Goal: Use online tool/utility: Utilize a website feature to perform a specific function

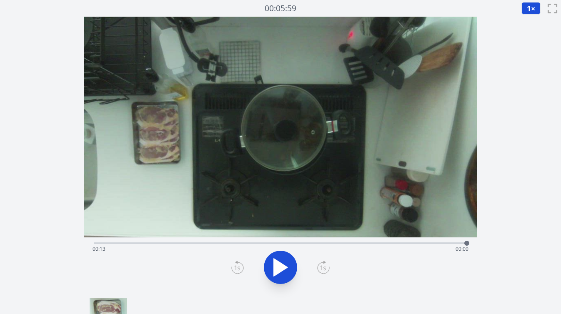
click at [215, 243] on div "Time elapsed: 00:13 Time remaining: 00:00" at bounding box center [281, 249] width 377 height 13
click at [229, 241] on div "Time elapsed: 00:04 Time remaining: 00:09" at bounding box center [280, 243] width 373 height 10
click at [239, 241] on div "Time elapsed: 00:04 Time remaining: 00:09" at bounding box center [280, 243] width 373 height 10
click at [249, 241] on div "Time elapsed: 00:05 Time remaining: 00:09" at bounding box center [280, 243] width 373 height 10
click at [256, 242] on div "Time elapsed: 00:05 Time remaining: 00:08" at bounding box center [280, 243] width 373 height 10
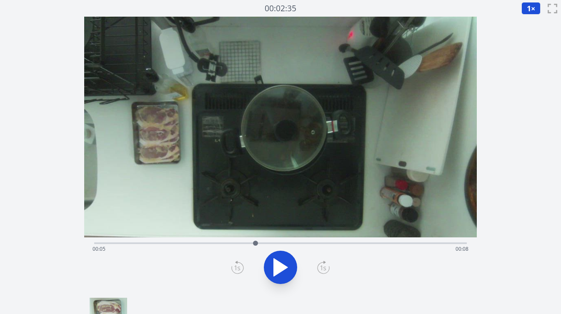
click at [261, 244] on div at bounding box center [255, 243] width 13 height 13
click at [266, 244] on div at bounding box center [261, 243] width 13 height 13
click at [271, 244] on div at bounding box center [266, 243] width 13 height 13
click at [280, 264] on icon at bounding box center [281, 268] width 14 height 18
click at [280, 264] on icon at bounding box center [280, 267] width 23 height 23
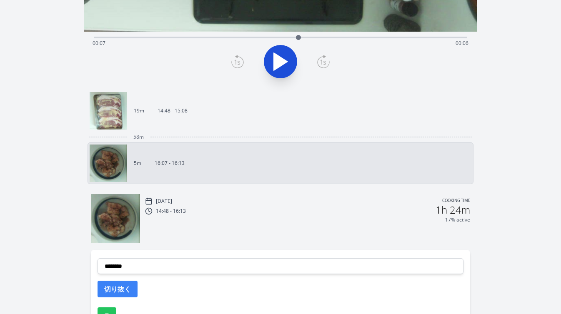
scroll to position [207, 0]
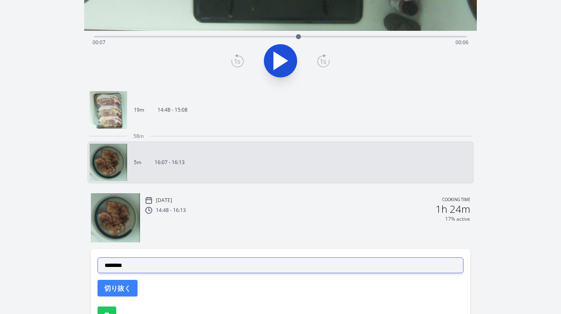
click at [245, 269] on select "**********" at bounding box center [281, 266] width 367 height 16
select select "**********"
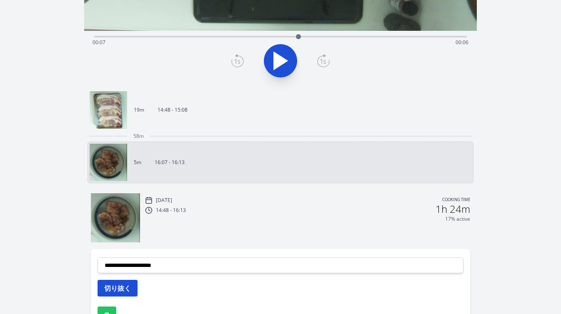
click at [128, 286] on button "切り抜く" at bounding box center [118, 288] width 40 height 17
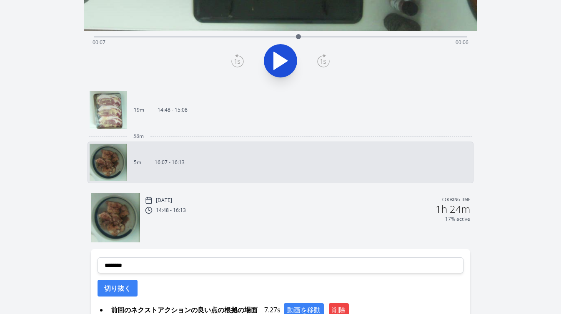
scroll to position [0, 0]
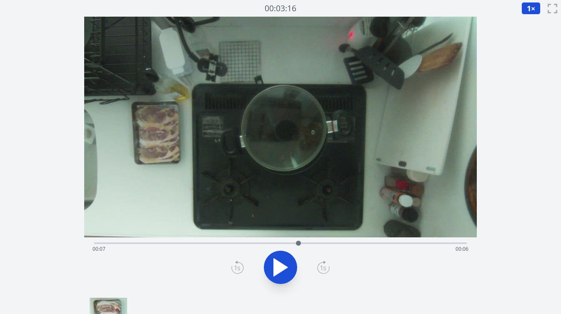
click at [286, 276] on icon at bounding box center [280, 267] width 23 height 23
click at [286, 276] on icon at bounding box center [285, 268] width 5 height 18
click at [243, 269] on icon at bounding box center [238, 268] width 12 height 11
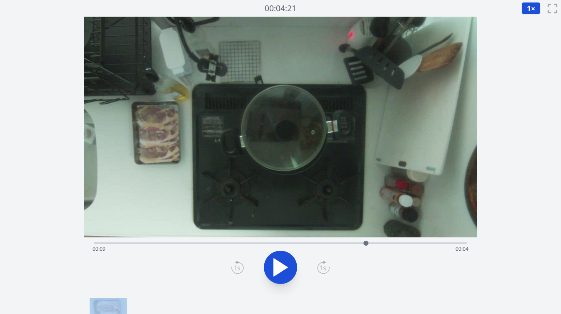
click at [243, 269] on icon at bounding box center [238, 268] width 12 height 11
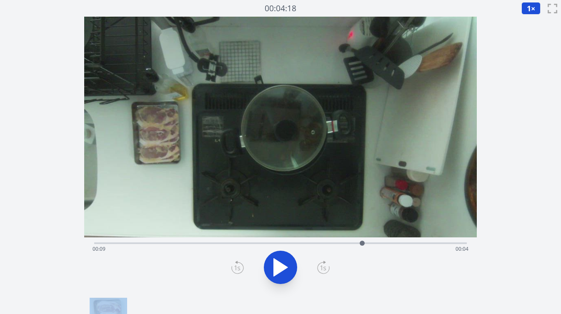
click at [243, 269] on icon at bounding box center [238, 268] width 12 height 11
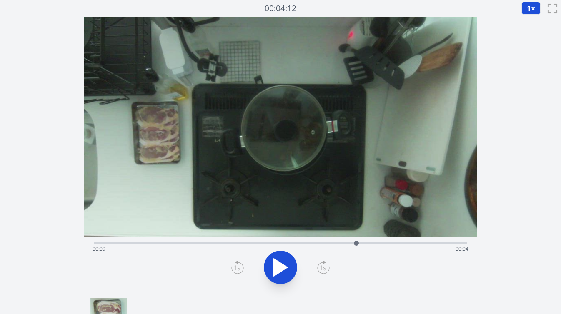
click at [243, 269] on icon at bounding box center [238, 268] width 12 height 11
click at [321, 266] on icon at bounding box center [323, 267] width 13 height 13
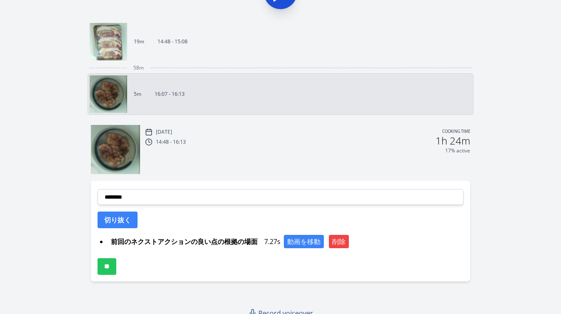
scroll to position [283, 0]
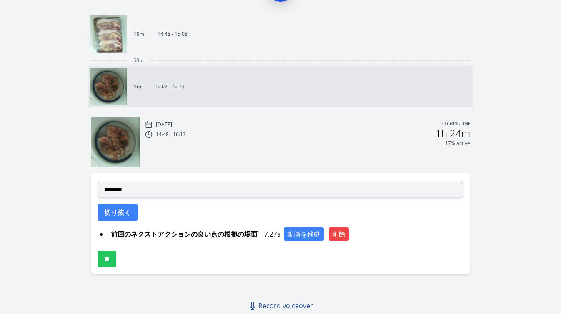
click at [281, 187] on select "**********" at bounding box center [281, 190] width 367 height 16
select select "**********"
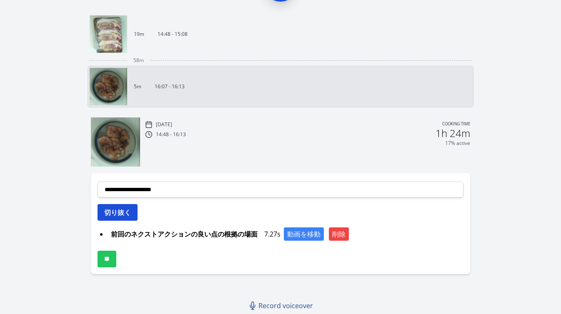
click at [128, 211] on button "切り抜く" at bounding box center [118, 212] width 40 height 17
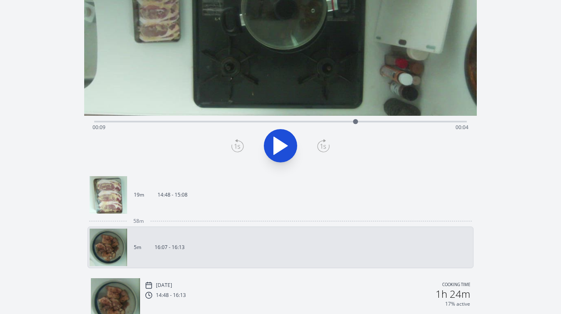
scroll to position [115, 0]
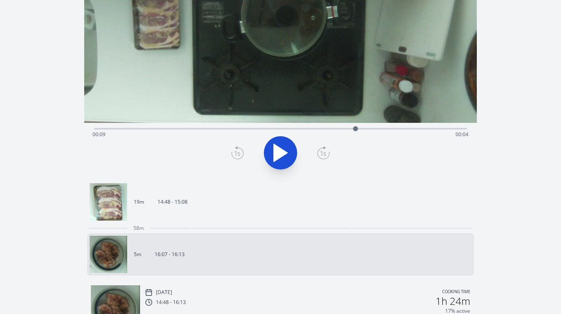
click at [319, 126] on div "Time elapsed: 00:09 Time remaining: 00:04" at bounding box center [280, 128] width 373 height 10
click at [281, 150] on icon at bounding box center [281, 153] width 14 height 18
click at [281, 151] on icon at bounding box center [280, 152] width 23 height 23
click at [241, 154] on icon at bounding box center [237, 152] width 13 height 13
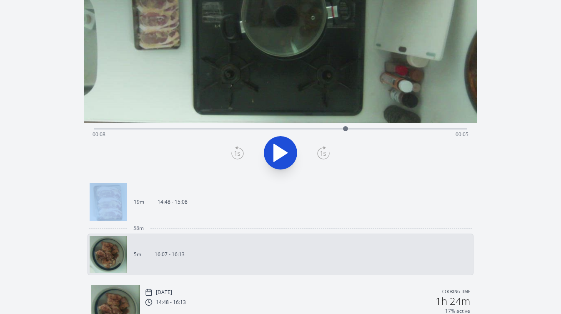
click at [241, 154] on icon at bounding box center [237, 152] width 13 height 13
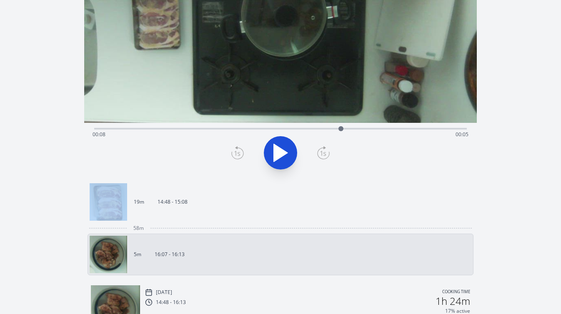
click at [241, 154] on icon at bounding box center [237, 152] width 13 height 13
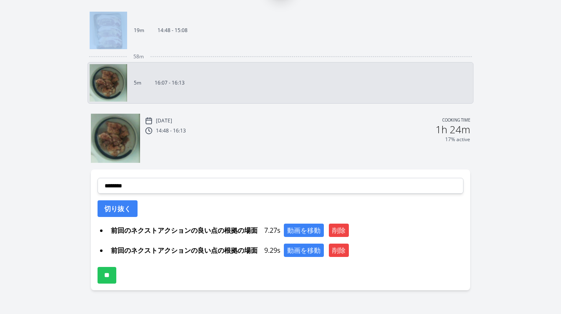
scroll to position [293, 0]
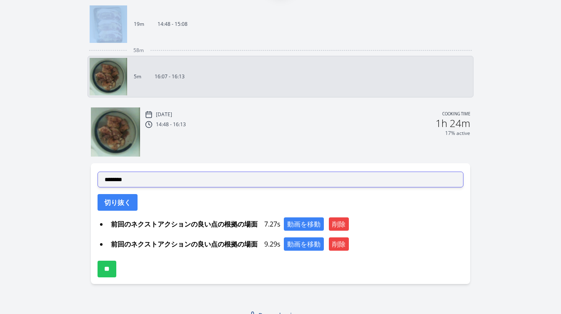
click at [251, 181] on select "**********" at bounding box center [281, 180] width 367 height 16
select select "**********"
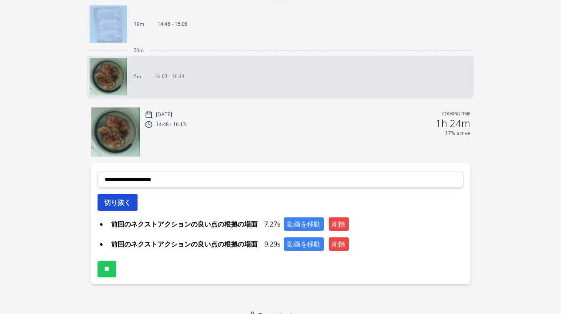
click at [124, 202] on button "切り抜く" at bounding box center [118, 202] width 40 height 17
select select
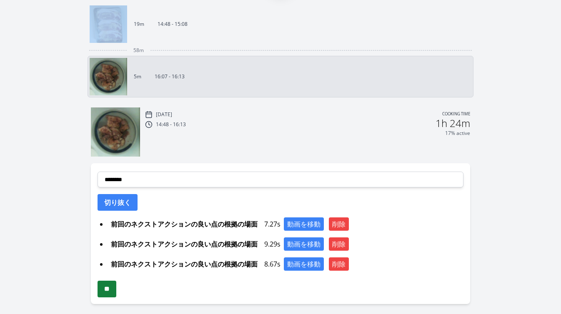
click at [116, 290] on input "**" at bounding box center [107, 289] width 19 height 17
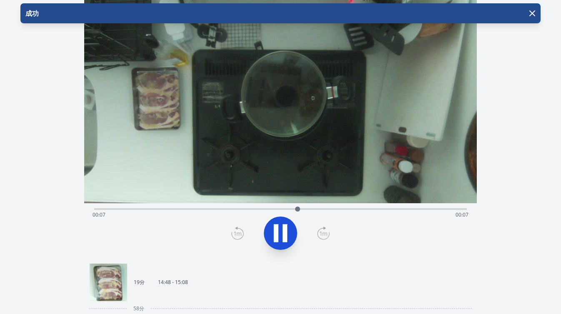
scroll to position [35, 0]
